Goal: Transaction & Acquisition: Purchase product/service

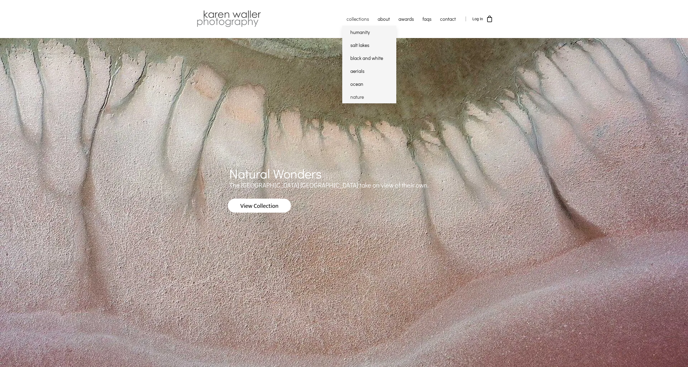
click at [360, 97] on link "nature" at bounding box center [369, 97] width 54 height 13
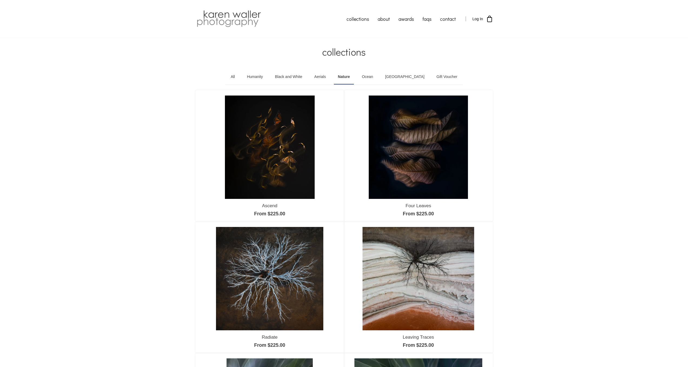
click at [291, 129] on img at bounding box center [270, 147] width 90 height 103
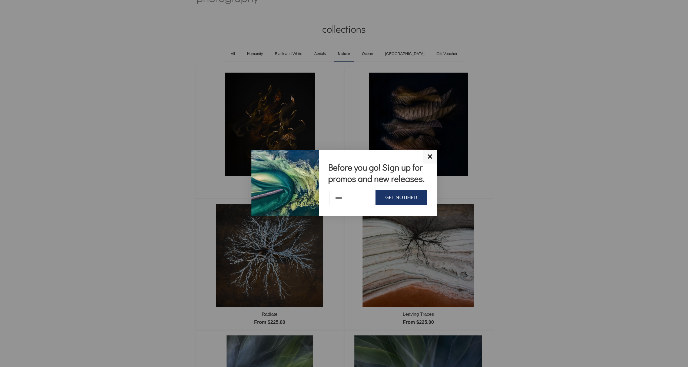
scroll to position [28, 0]
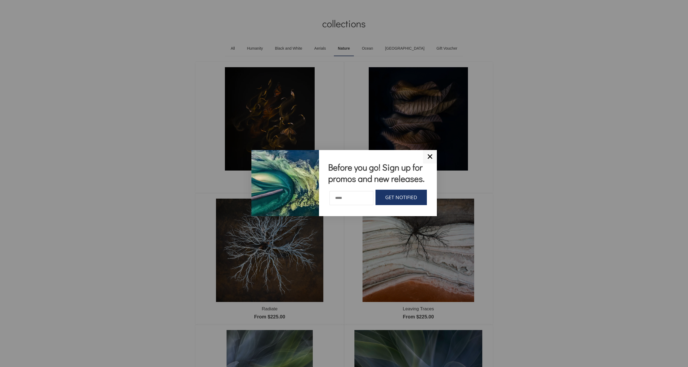
click at [429, 152] on link "✕" at bounding box center [430, 157] width 14 height 14
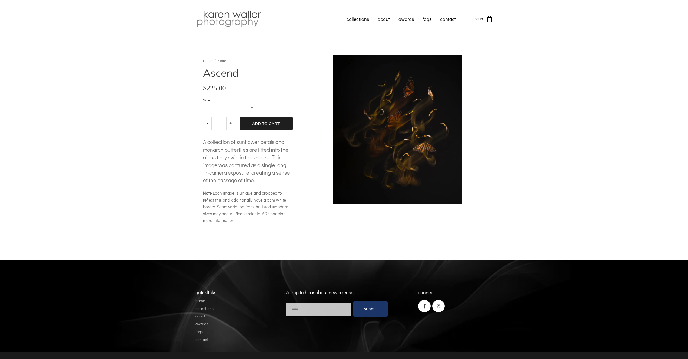
click at [372, 132] on body "collections humanity" at bounding box center [344, 185] width 688 height 370
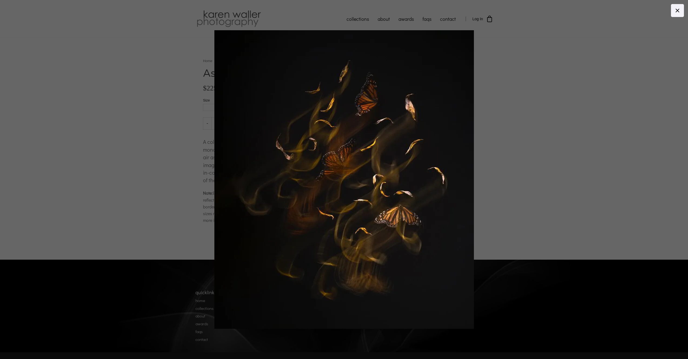
click at [678, 12] on icon at bounding box center [677, 10] width 6 height 6
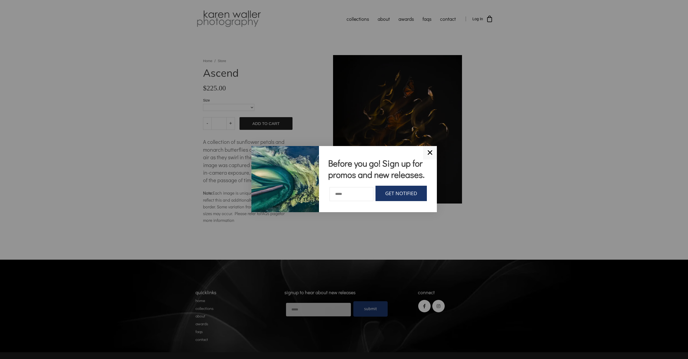
click at [430, 146] on link "✕" at bounding box center [430, 153] width 14 height 14
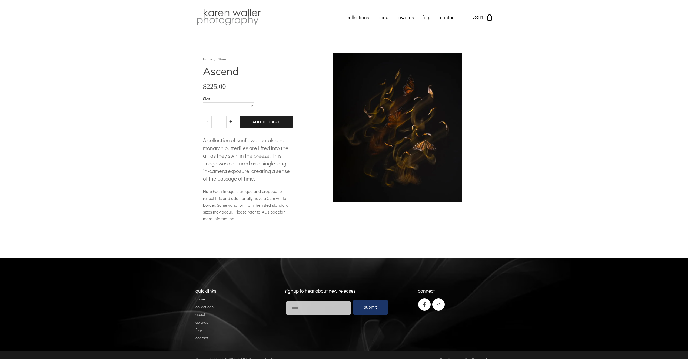
scroll to position [2, 0]
